Goal: Navigation & Orientation: Find specific page/section

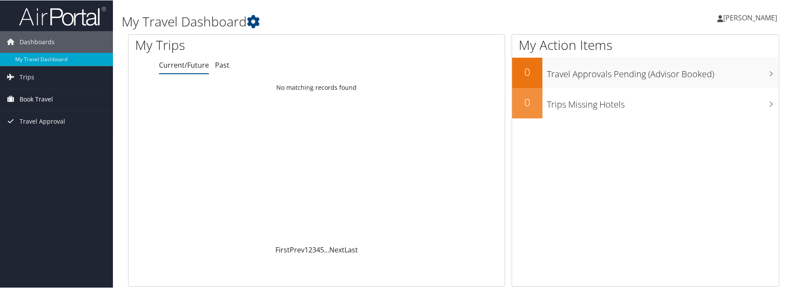
click at [42, 98] on span "Book Travel" at bounding box center [36, 99] width 33 height 22
click at [223, 64] on link "Past" at bounding box center [222, 65] width 14 height 10
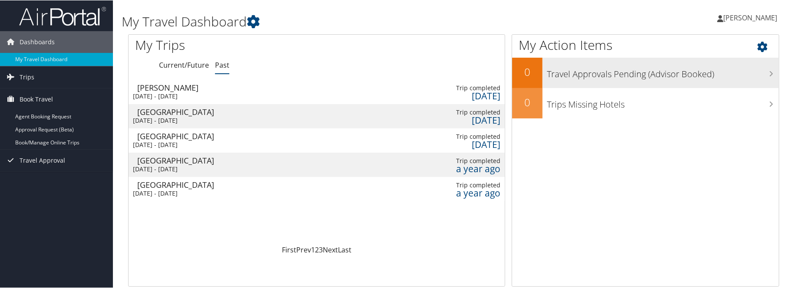
click at [624, 76] on h3 "Travel Approvals Pending (Advisor Booked)" at bounding box center [663, 71] width 232 height 17
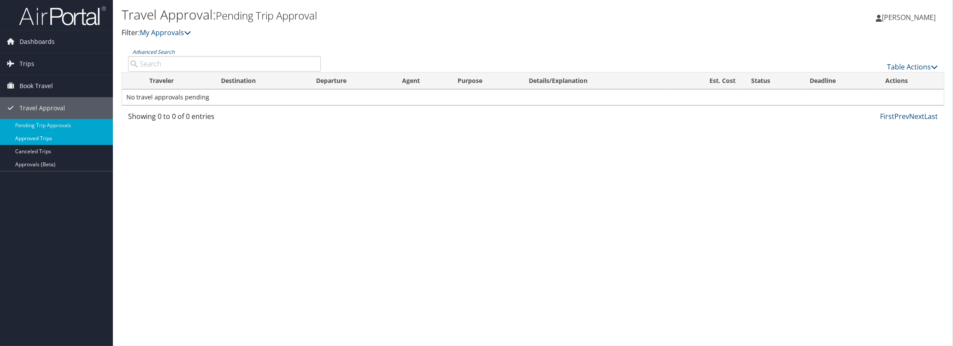
click at [53, 135] on link "Approved Trips" at bounding box center [56, 138] width 113 height 13
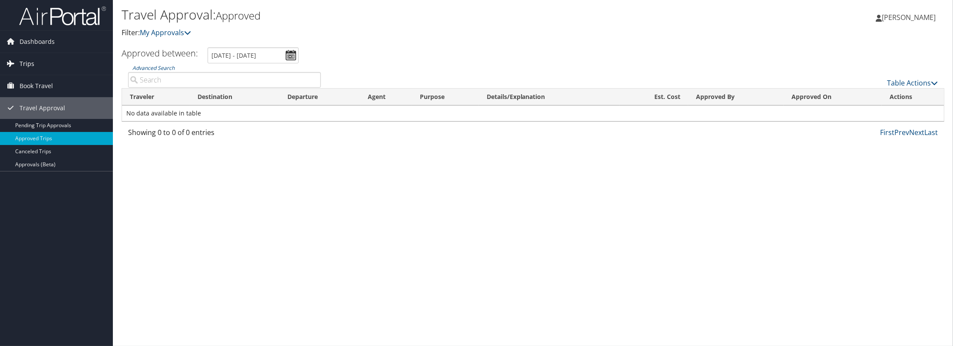
click at [26, 65] on span "Trips" at bounding box center [27, 64] width 15 height 22
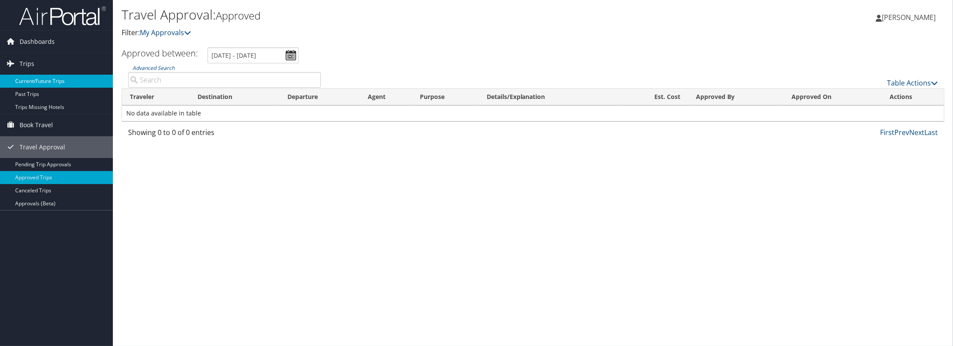
click at [34, 79] on link "Current/Future Trips" at bounding box center [56, 81] width 113 height 13
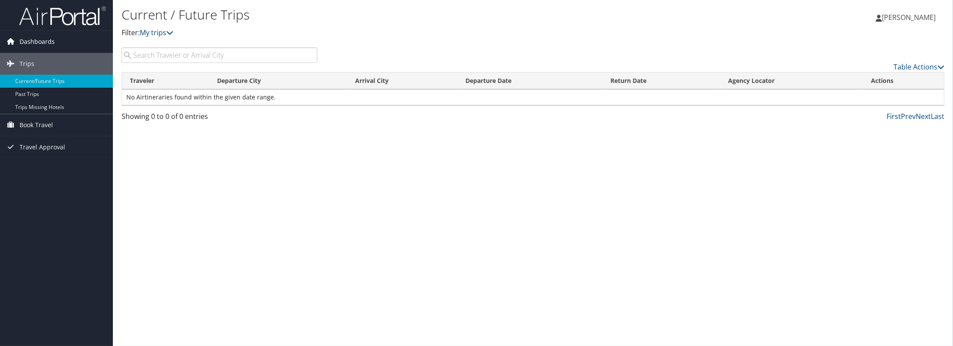
click at [25, 46] on span "Dashboards" at bounding box center [37, 42] width 35 height 22
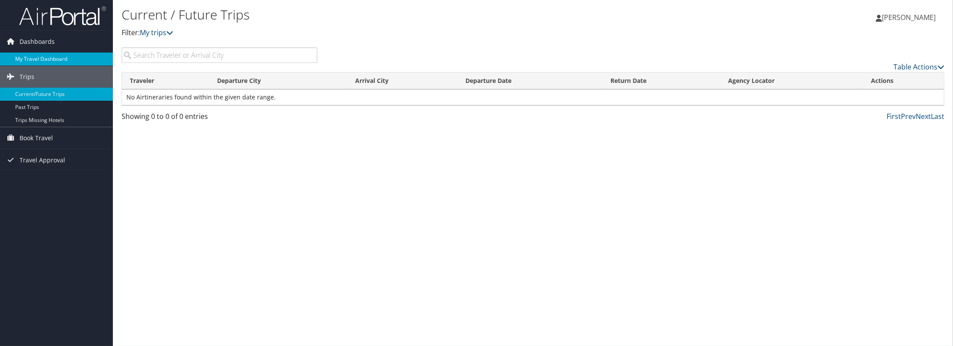
click at [36, 62] on link "My Travel Dashboard" at bounding box center [56, 59] width 113 height 13
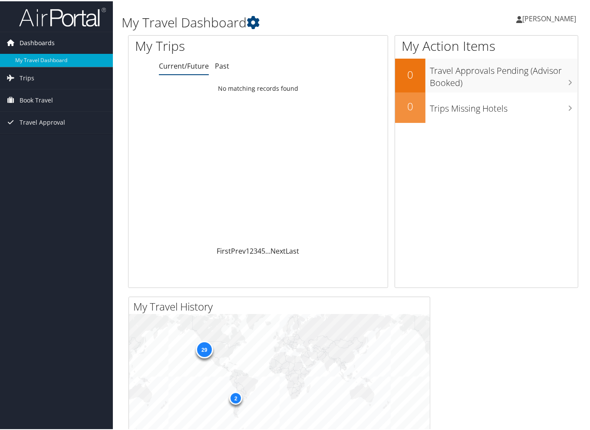
click at [36, 37] on span "Dashboards" at bounding box center [37, 42] width 35 height 22
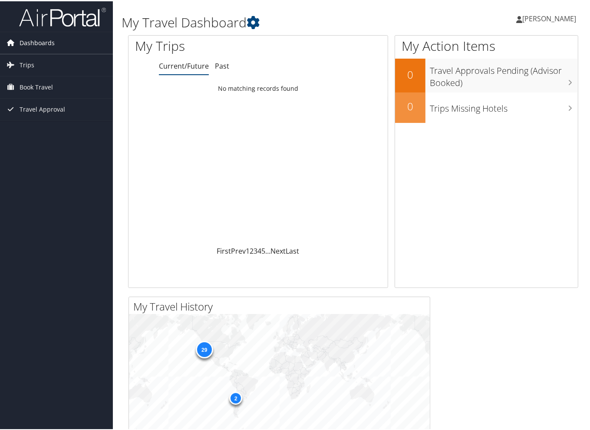
click at [36, 37] on span "Dashboards" at bounding box center [37, 42] width 35 height 22
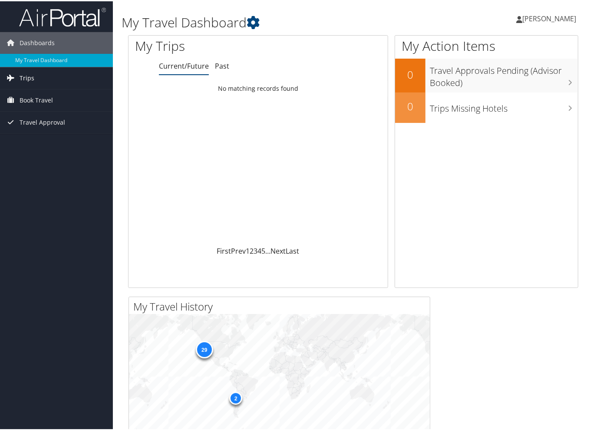
click at [36, 71] on link "Trips" at bounding box center [56, 77] width 113 height 22
click at [40, 93] on link "Current/Future Trips" at bounding box center [56, 94] width 113 height 13
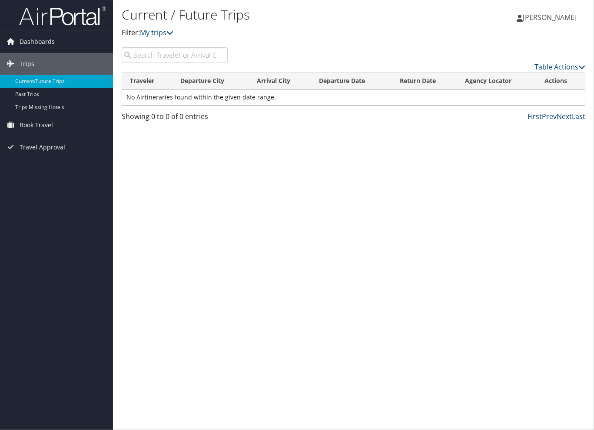
click at [166, 55] on input "search" at bounding box center [175, 55] width 106 height 16
click at [544, 65] on link "Table Actions" at bounding box center [559, 67] width 51 height 10
click at [505, 97] on link "Column Visibility" at bounding box center [524, 95] width 114 height 15
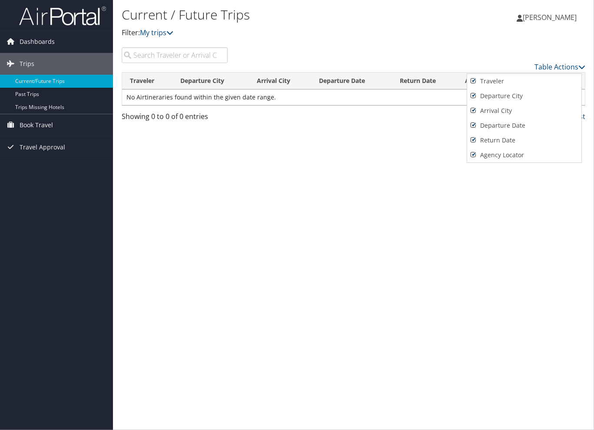
click at [415, 142] on div at bounding box center [297, 215] width 594 height 430
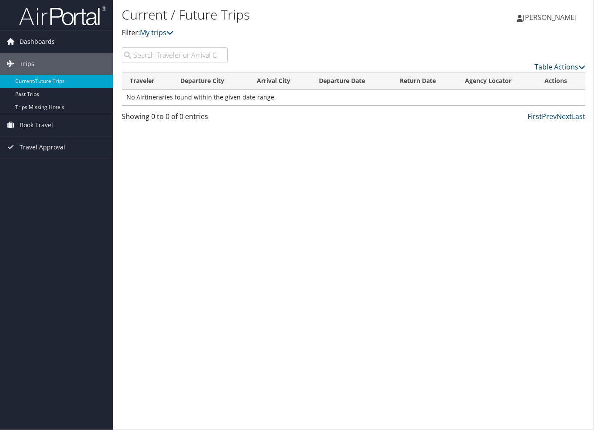
click at [542, 118] on link "First" at bounding box center [534, 117] width 14 height 10
click at [554, 118] on link "Prev" at bounding box center [549, 117] width 15 height 10
click at [578, 116] on link "Last" at bounding box center [578, 117] width 13 height 10
click at [187, 56] on input "search" at bounding box center [175, 55] width 106 height 16
type input "dfj75w"
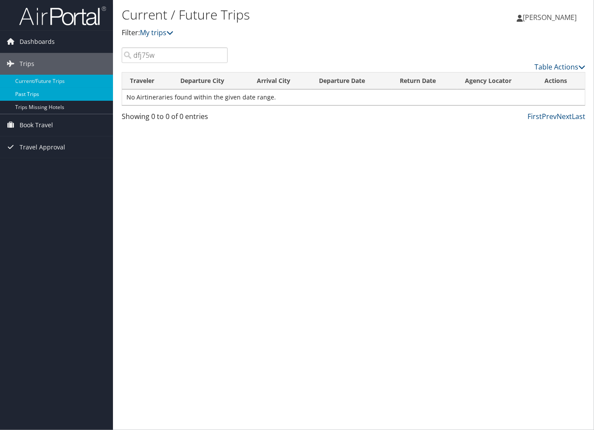
click at [40, 92] on link "Past Trips" at bounding box center [56, 94] width 113 height 13
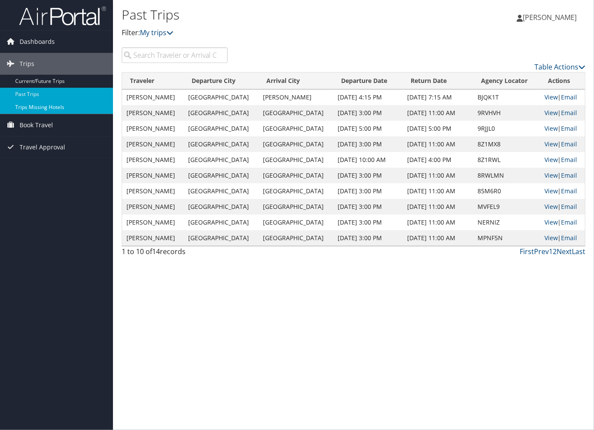
click at [42, 107] on link "Trips Missing Hotels" at bounding box center [56, 107] width 113 height 13
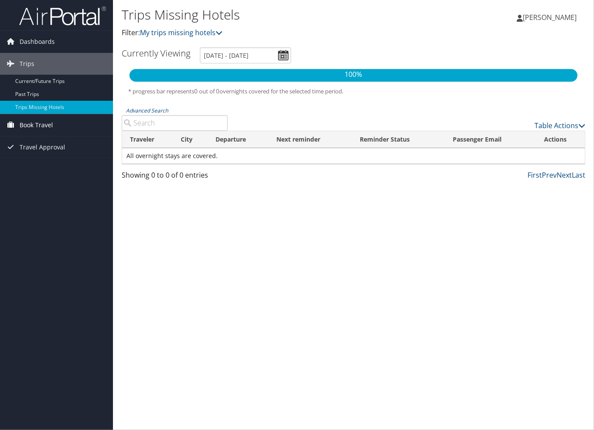
click at [38, 129] on span "Book Travel" at bounding box center [36, 125] width 33 height 22
click at [56, 165] on link "Book/Manage Online Trips" at bounding box center [56, 168] width 113 height 13
